Goal: Check status: Check status

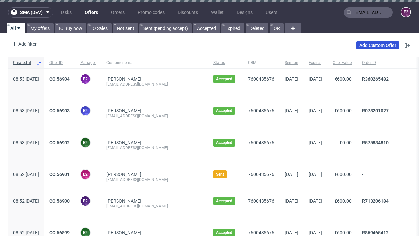
type input "[EMAIL_ADDRESS][DOMAIN_NAME]"
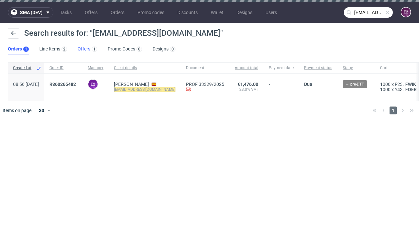
click at [87, 49] on link "Offers 1" at bounding box center [88, 49] width 20 height 10
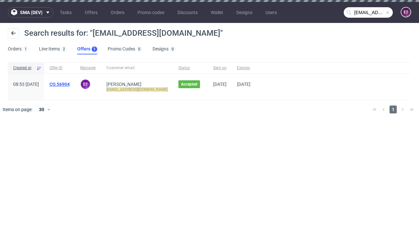
click at [70, 84] on link "CO.56904" at bounding box center [59, 83] width 20 height 5
